Goal: Information Seeking & Learning: Learn about a topic

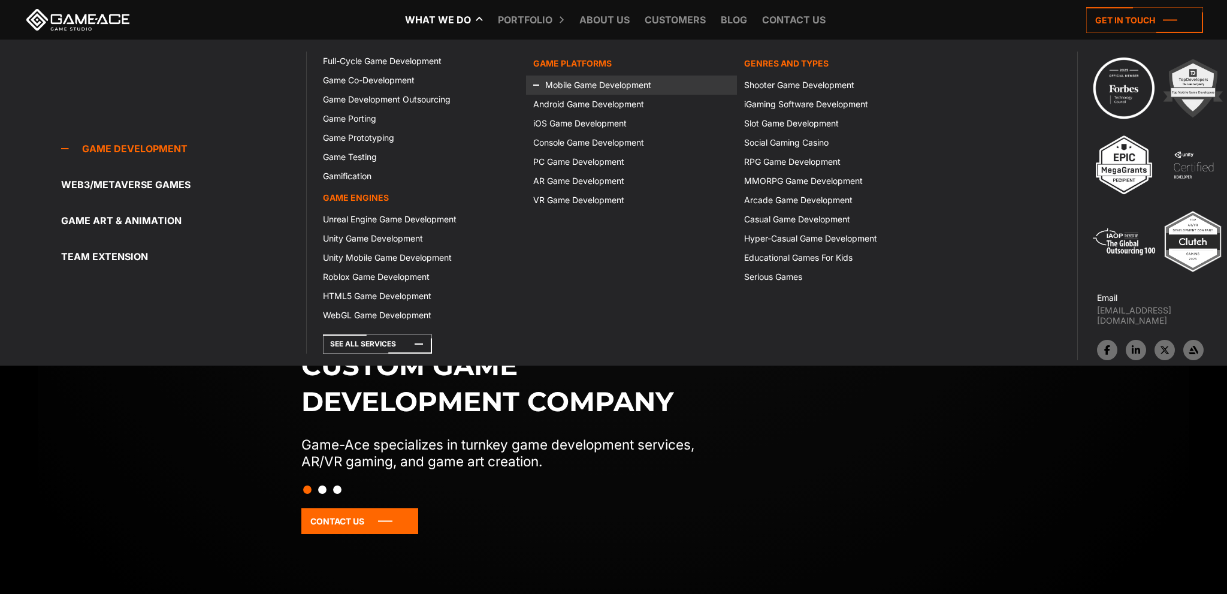
click at [612, 81] on link "Mobile Game Development" at bounding box center [631, 85] width 210 height 19
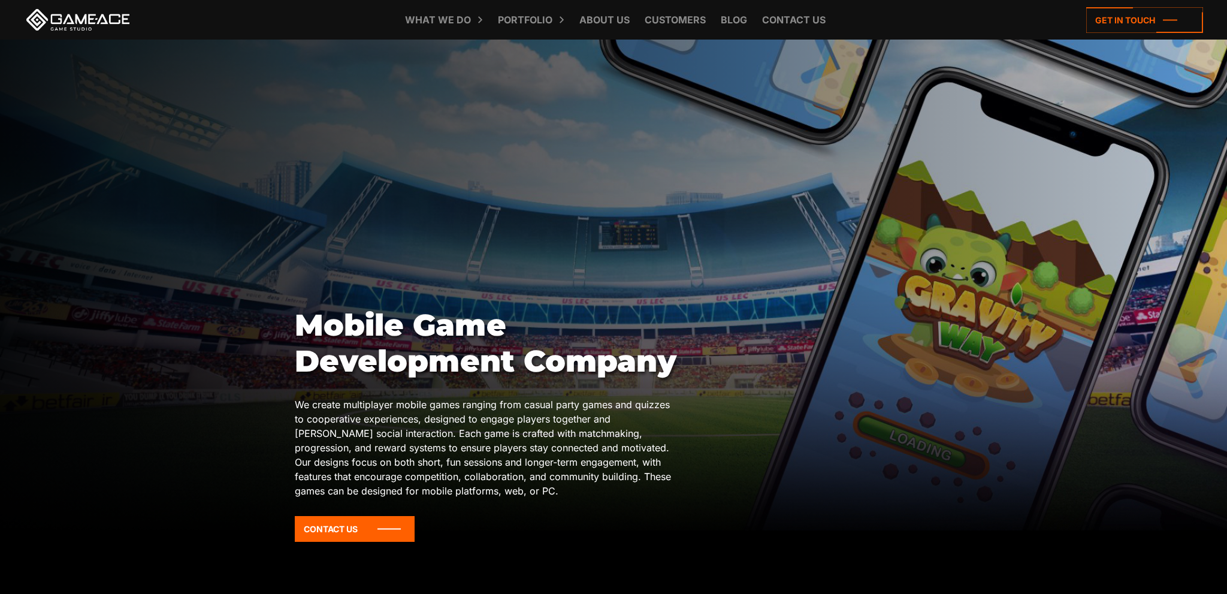
click at [69, 22] on link at bounding box center [78, 20] width 108 height 22
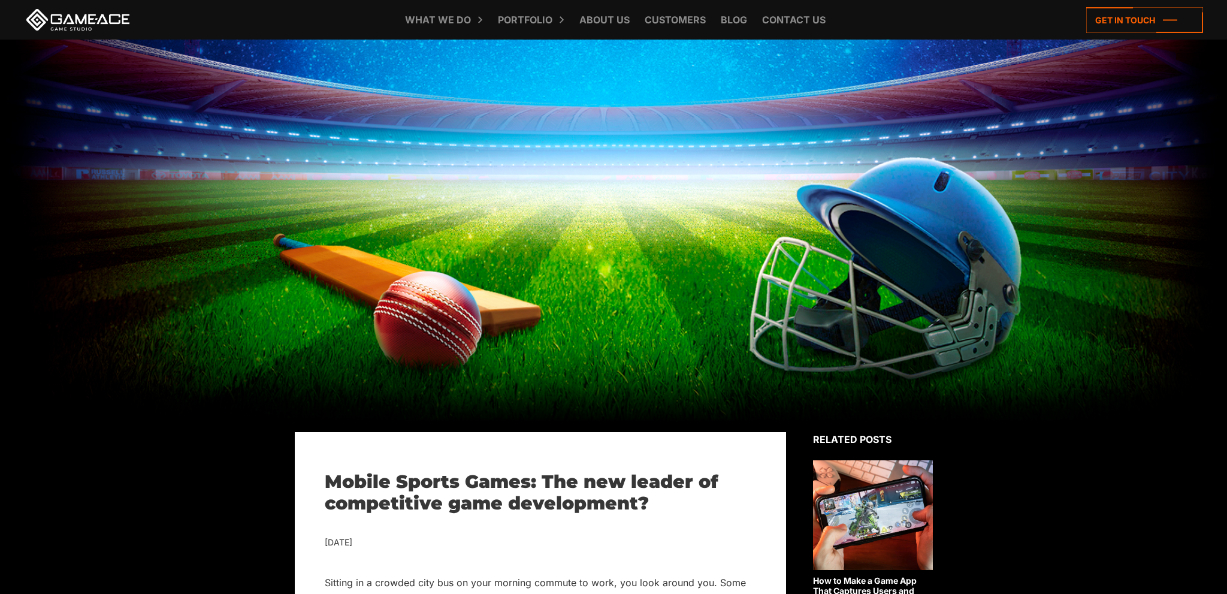
click at [663, 411] on div at bounding box center [613, 236] width 1227 height 392
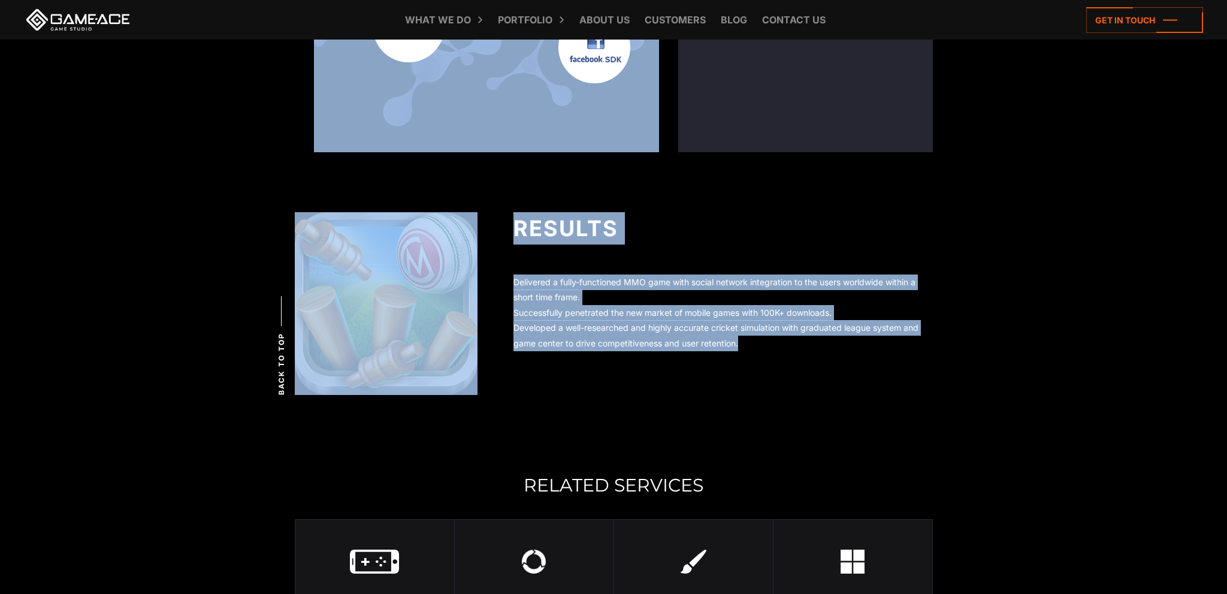
scroll to position [4036, 0]
